Goal: Task Accomplishment & Management: Use online tool/utility

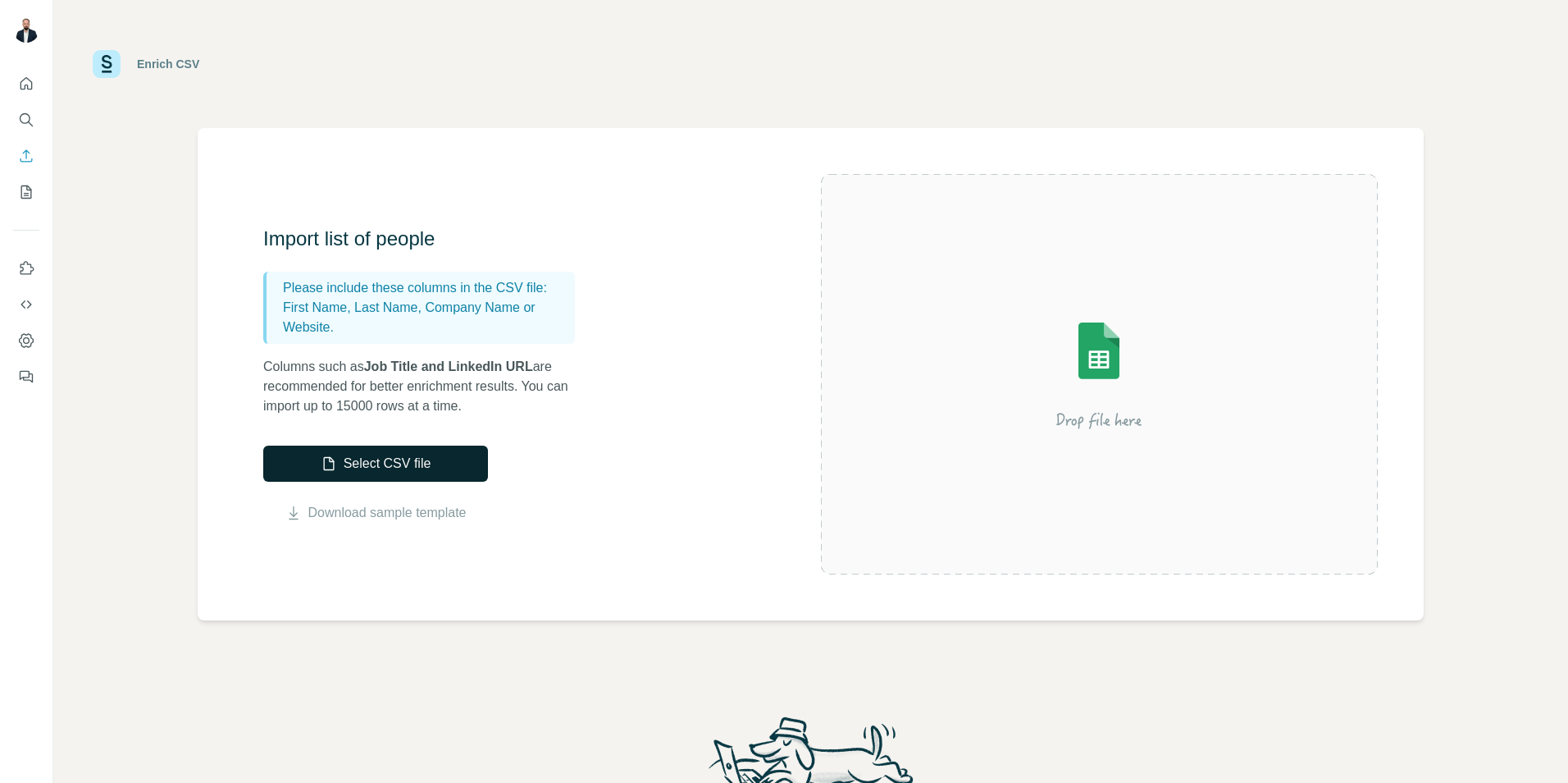
click at [432, 475] on button "Select CSV file" at bounding box center [375, 463] width 225 height 36
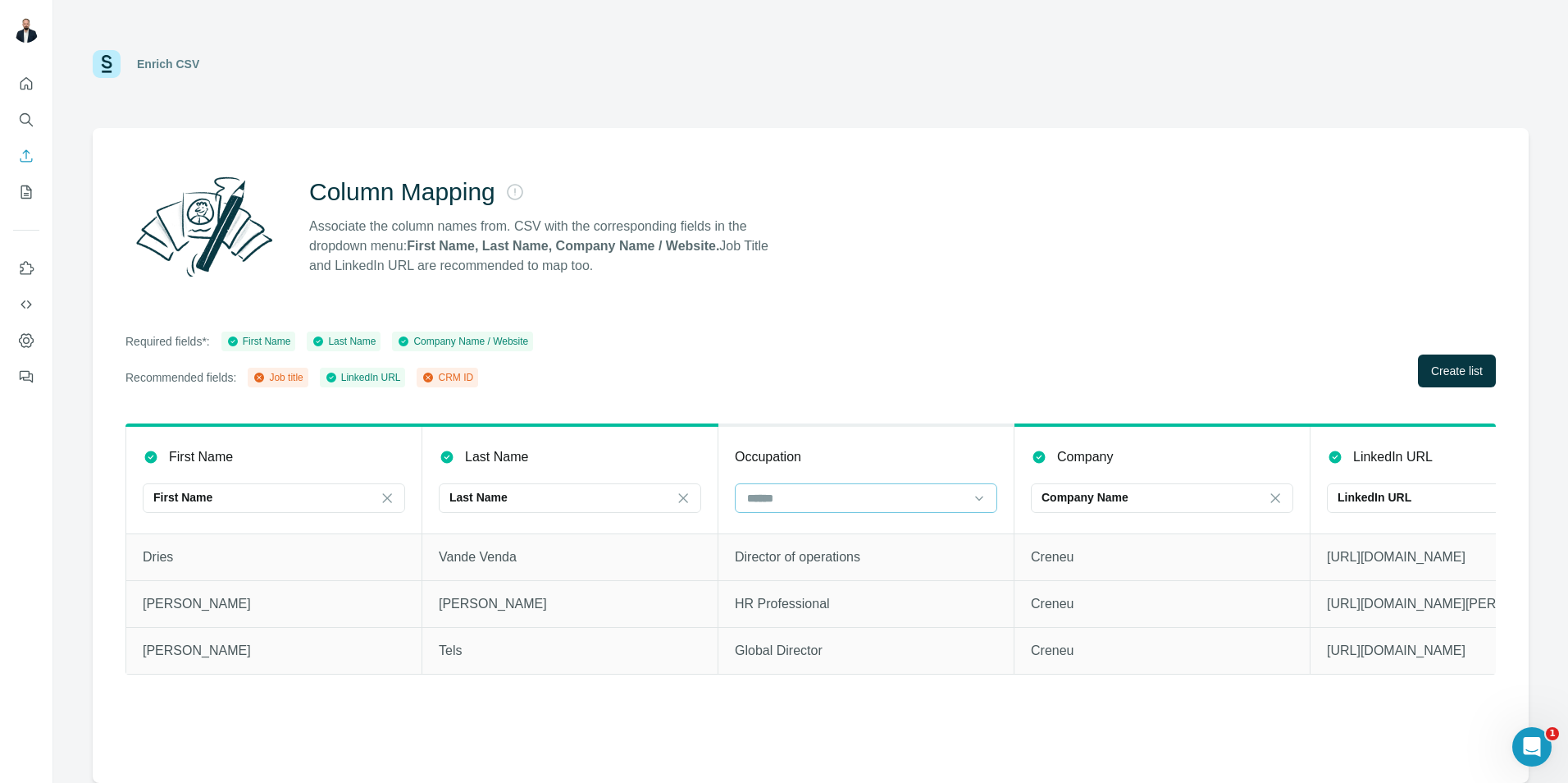
click at [886, 504] on input at bounding box center [855, 497] width 221 height 18
drag, startPoint x: 821, startPoint y: 565, endPoint x: 832, endPoint y: 563, distance: 11.2
click at [822, 566] on div "Job title" at bounding box center [866, 564] width 234 height 17
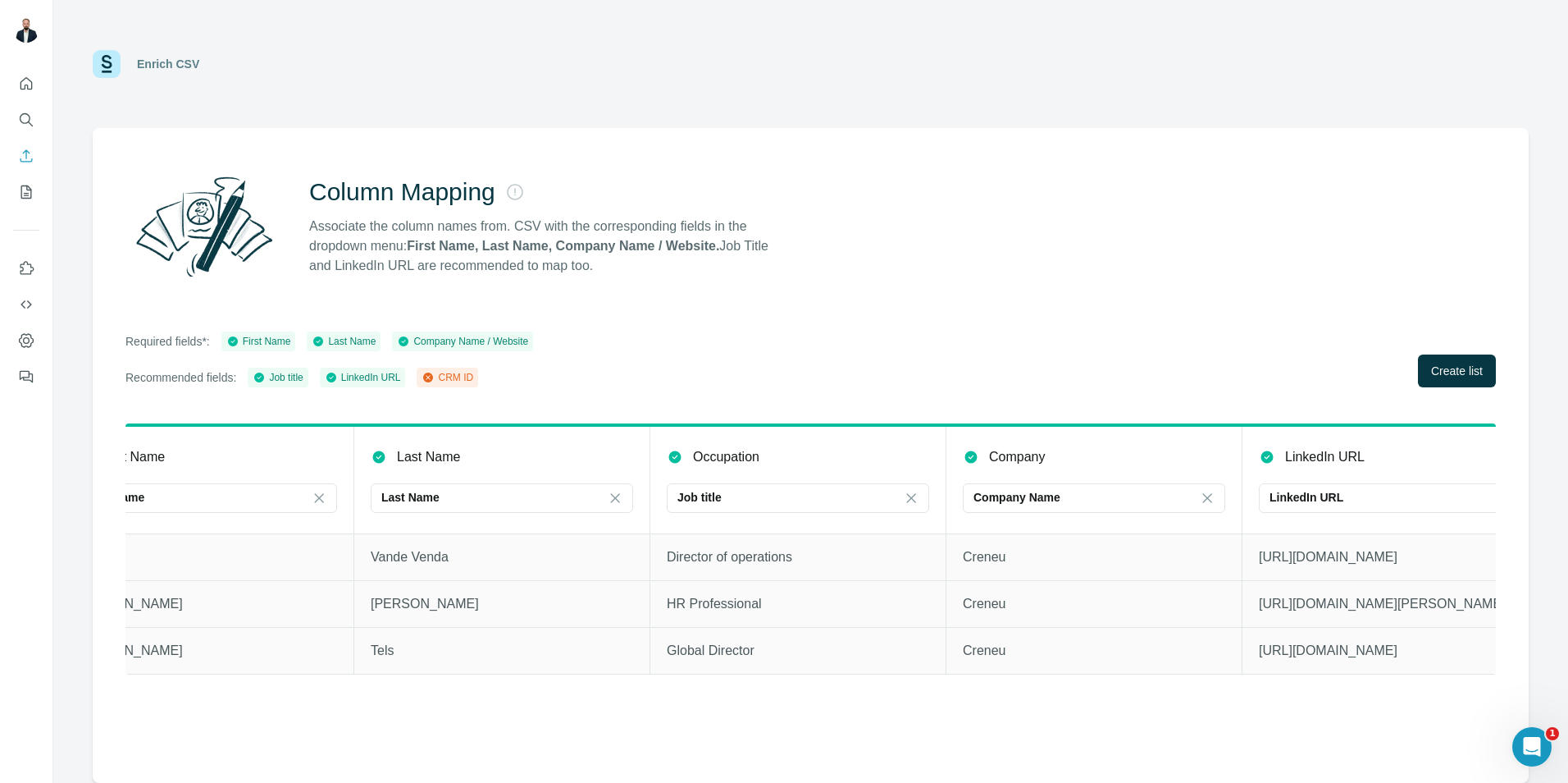
scroll to position [0, 111]
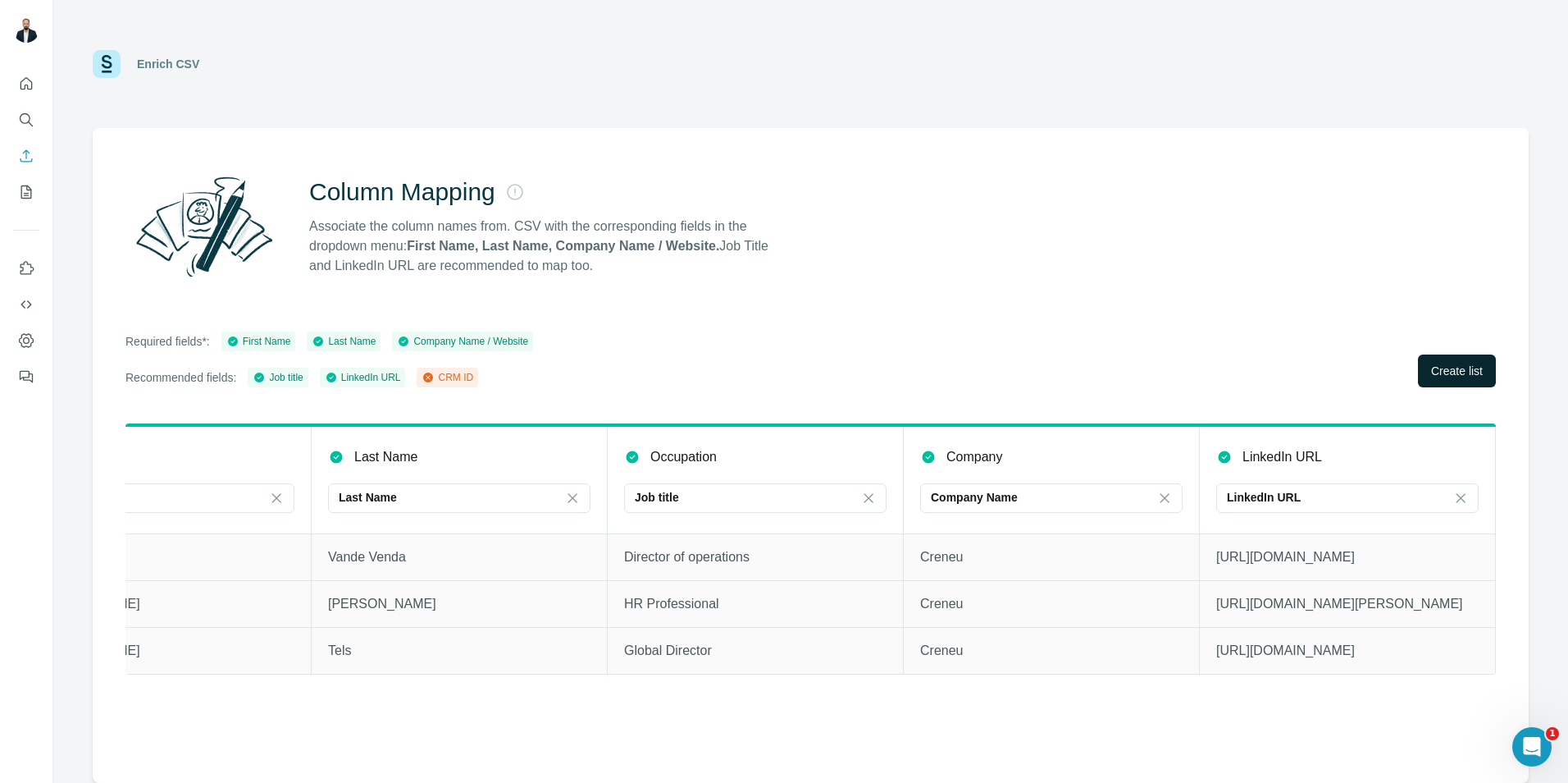
click at [1453, 372] on span "Create list" at bounding box center [1456, 371] width 51 height 17
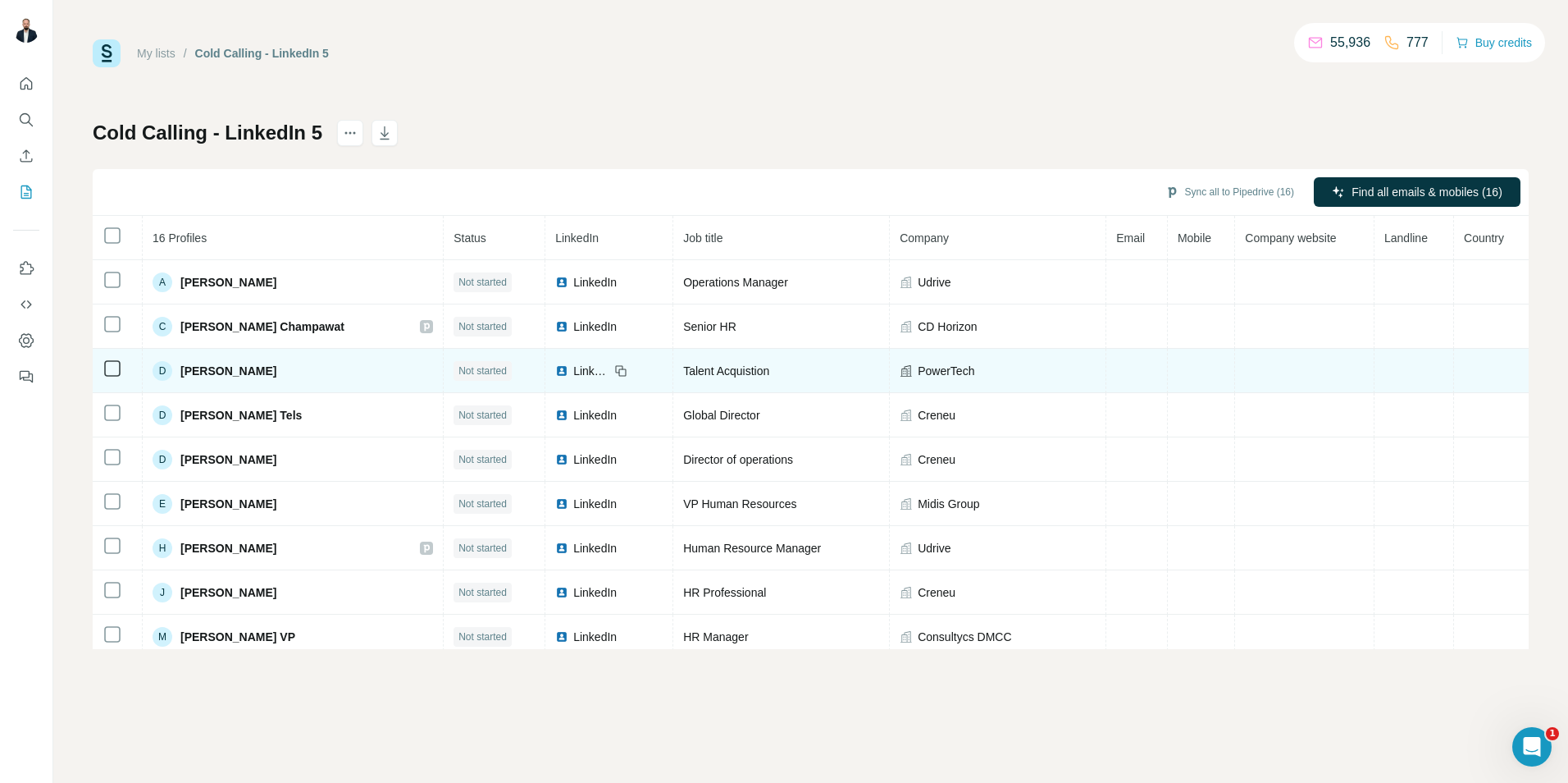
scroll to position [54, 0]
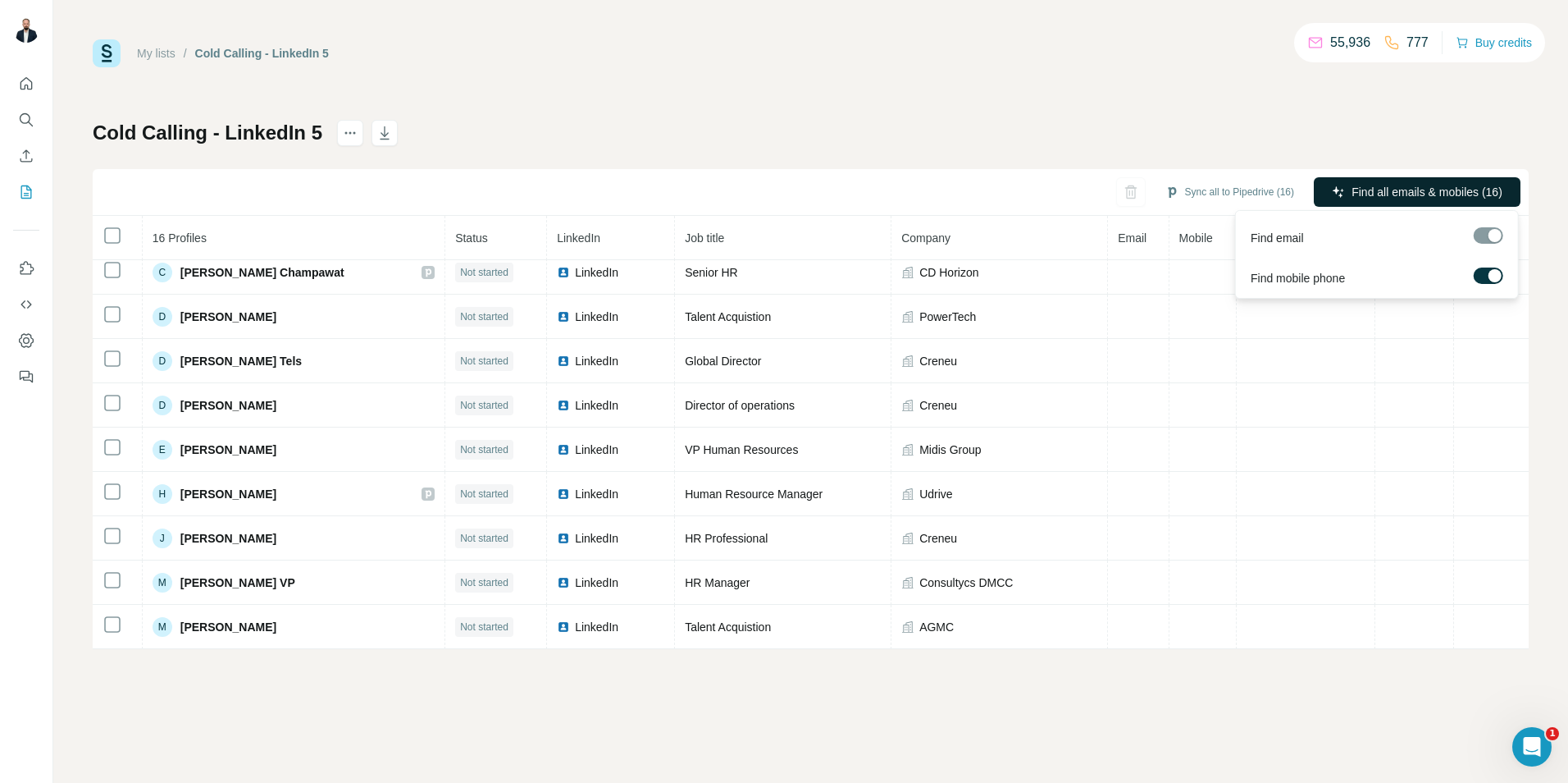
click at [1420, 187] on span "Find all emails & mobiles (16)" at bounding box center [1427, 192] width 151 height 17
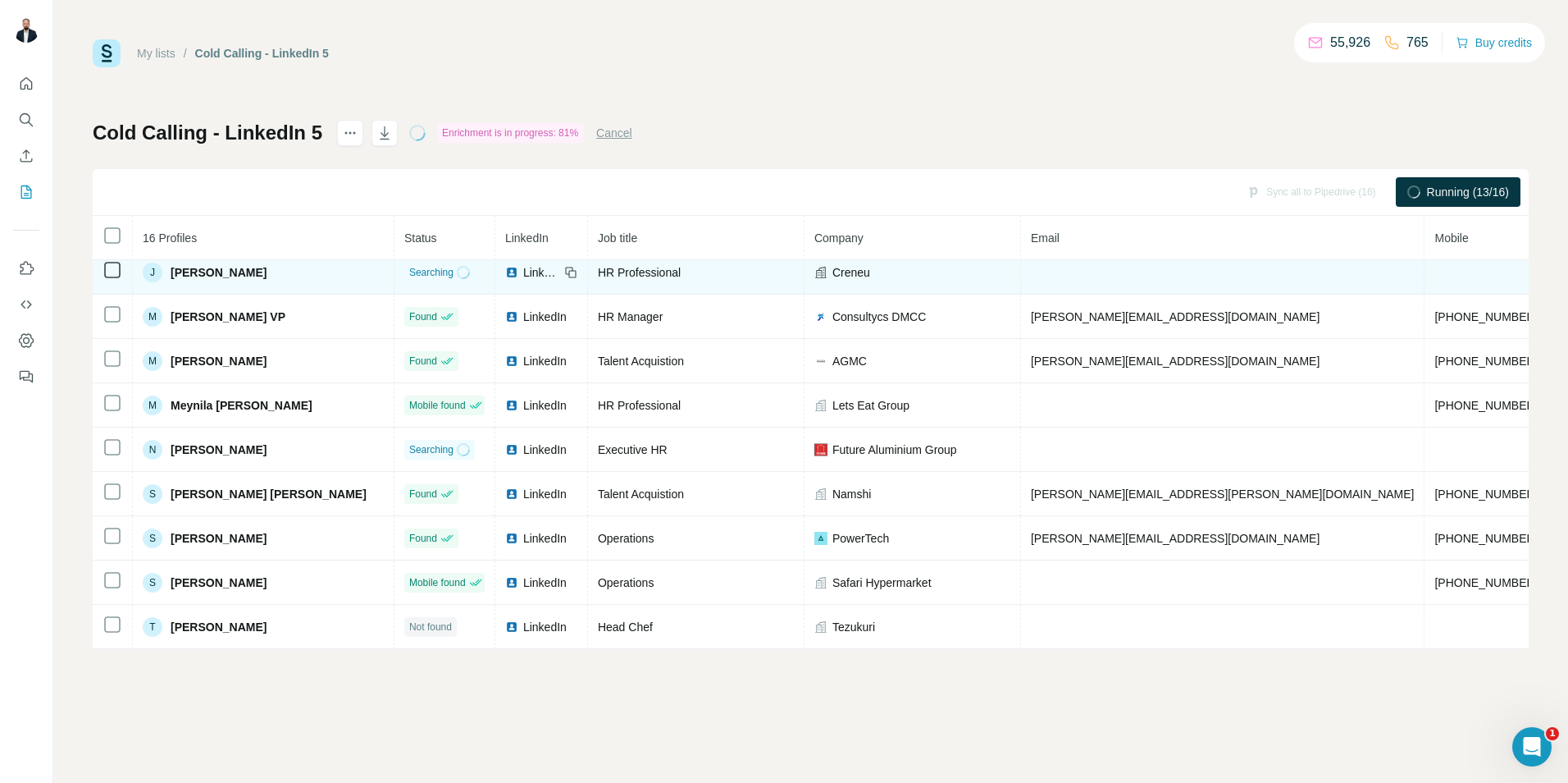
scroll to position [328, 0]
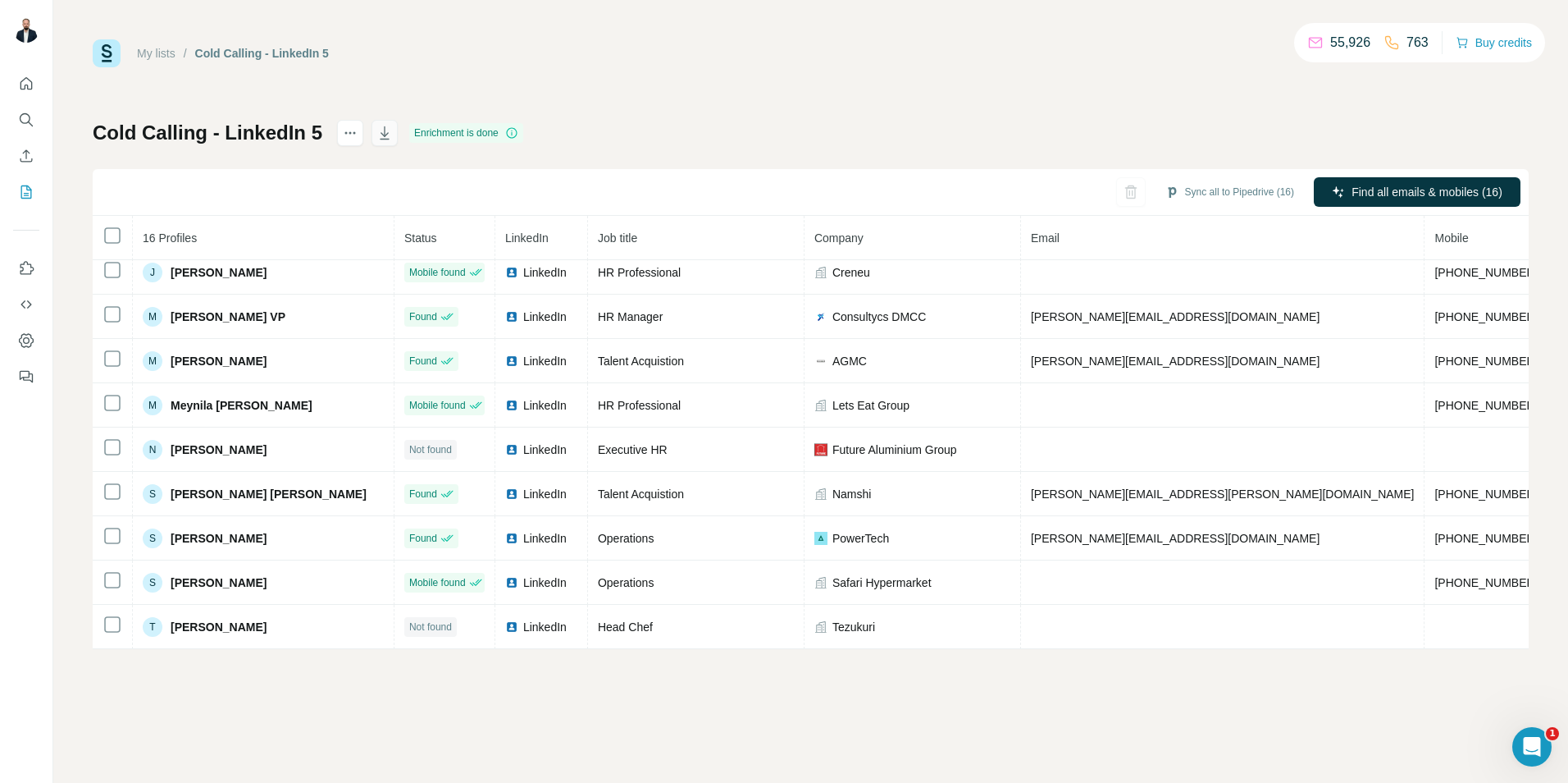
click at [388, 134] on icon "button" at bounding box center [385, 133] width 17 height 17
